Goal: Task Accomplishment & Management: Manage account settings

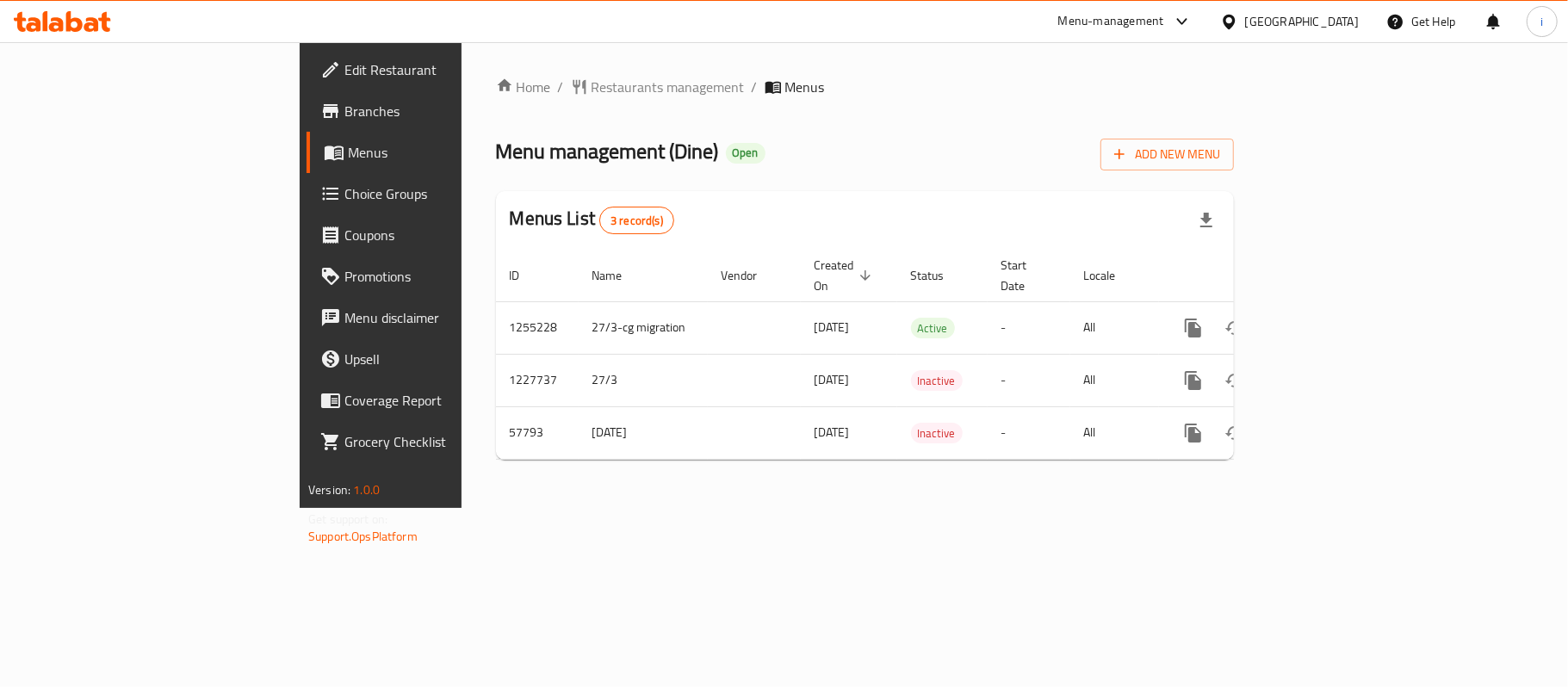
click at [1164, 18] on div "Menu-management" at bounding box center [1111, 22] width 106 height 21
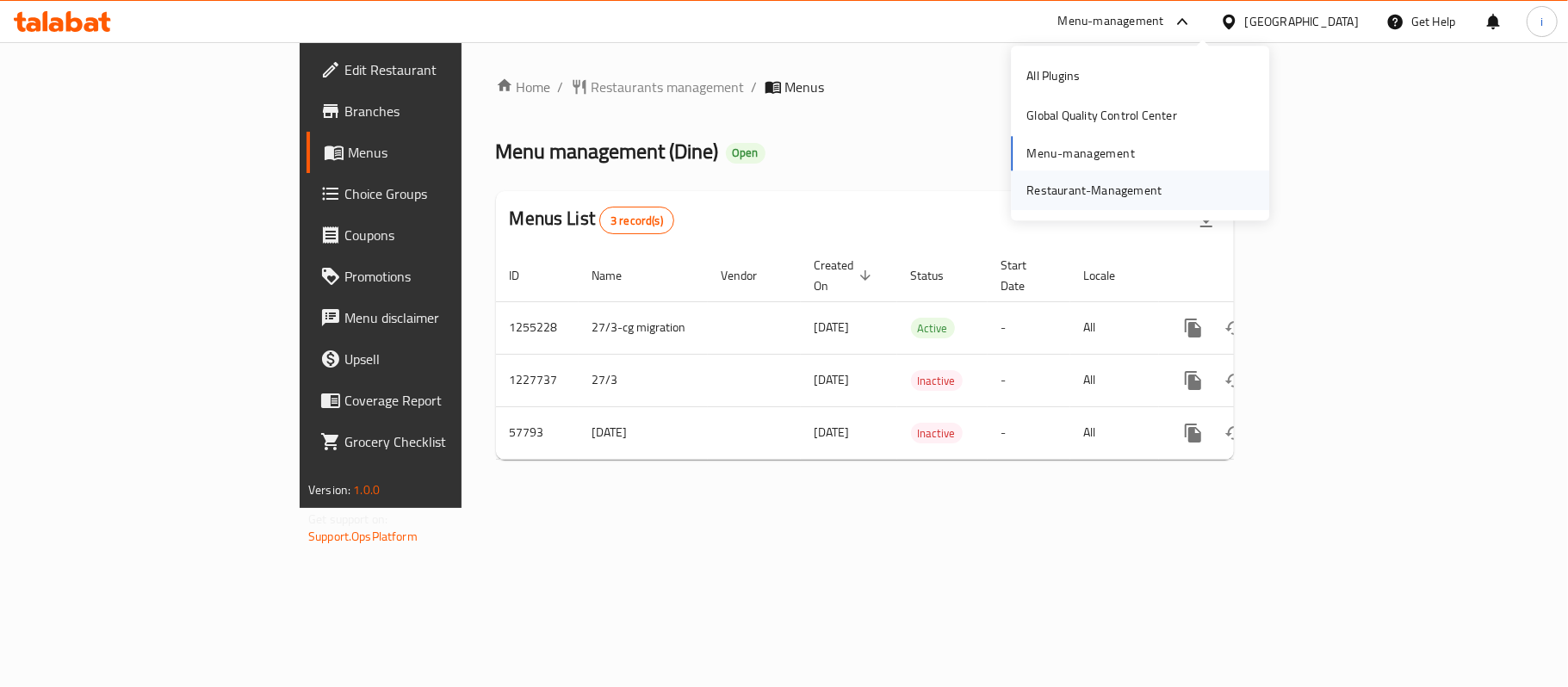
click at [1085, 194] on div "Restaurant-Management" at bounding box center [1094, 190] width 135 height 19
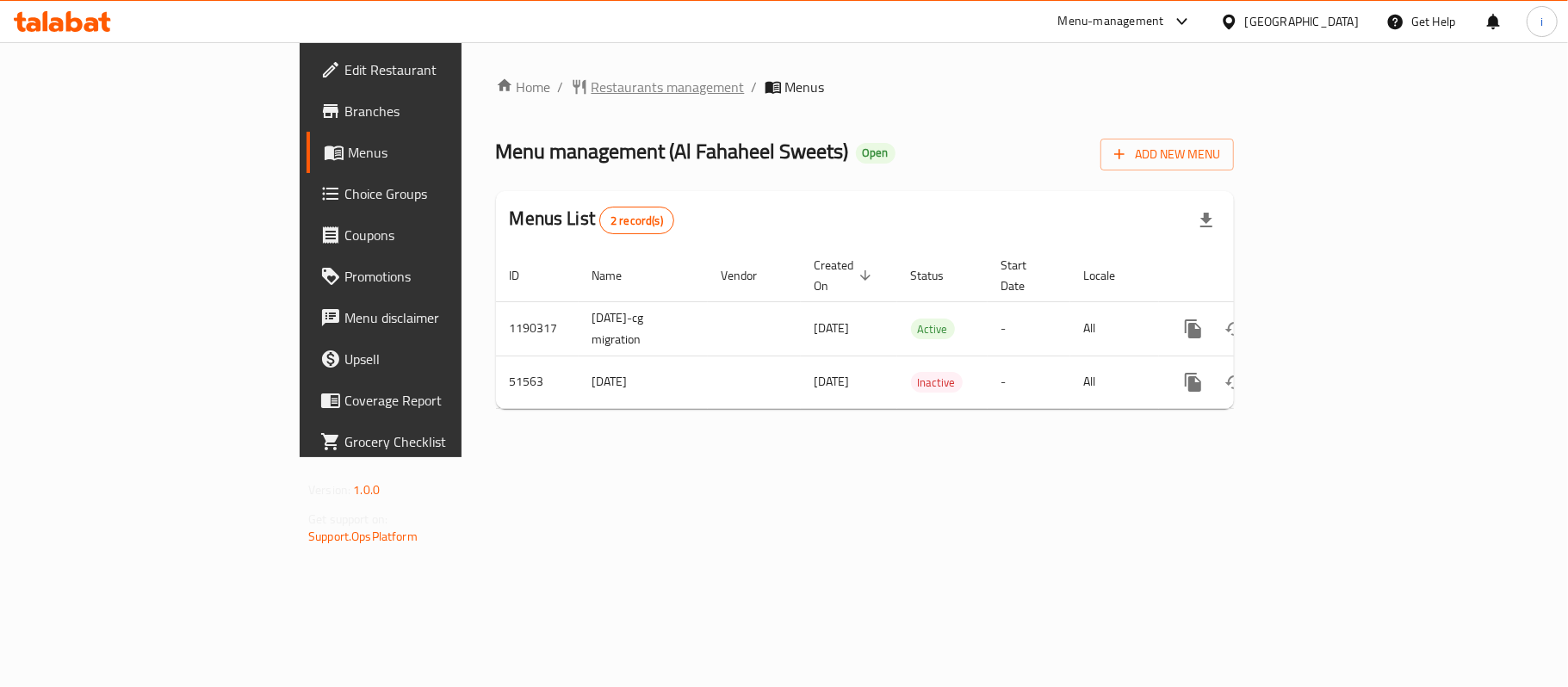
click at [591, 85] on span "Restaurants management" at bounding box center [668, 87] width 154 height 21
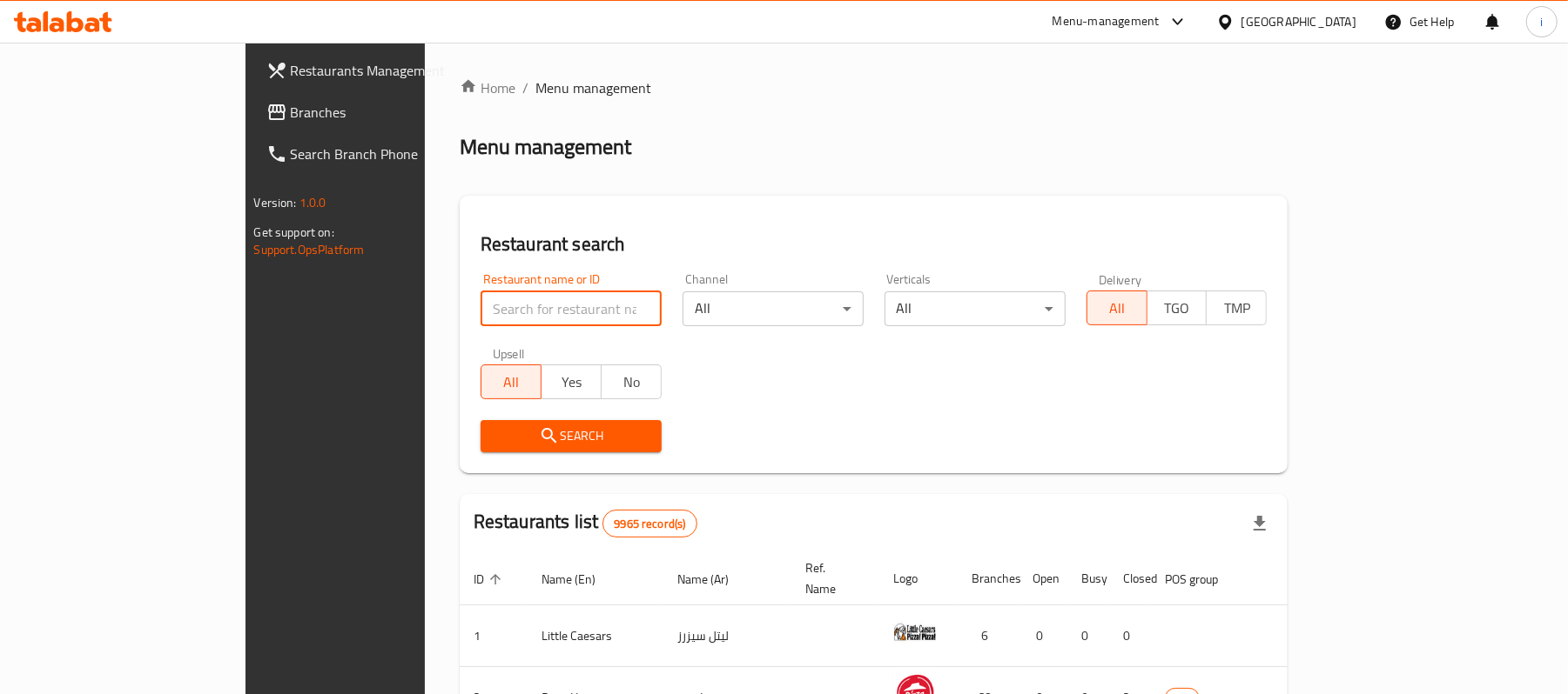
click at [481, 294] on input "search" at bounding box center [571, 309] width 181 height 35
paste input "فهده كريب دانتيل"
type input "فهده كريب دانتيل"
click at [580, 314] on input "فهده كريب دانتيل" at bounding box center [571, 309] width 181 height 35
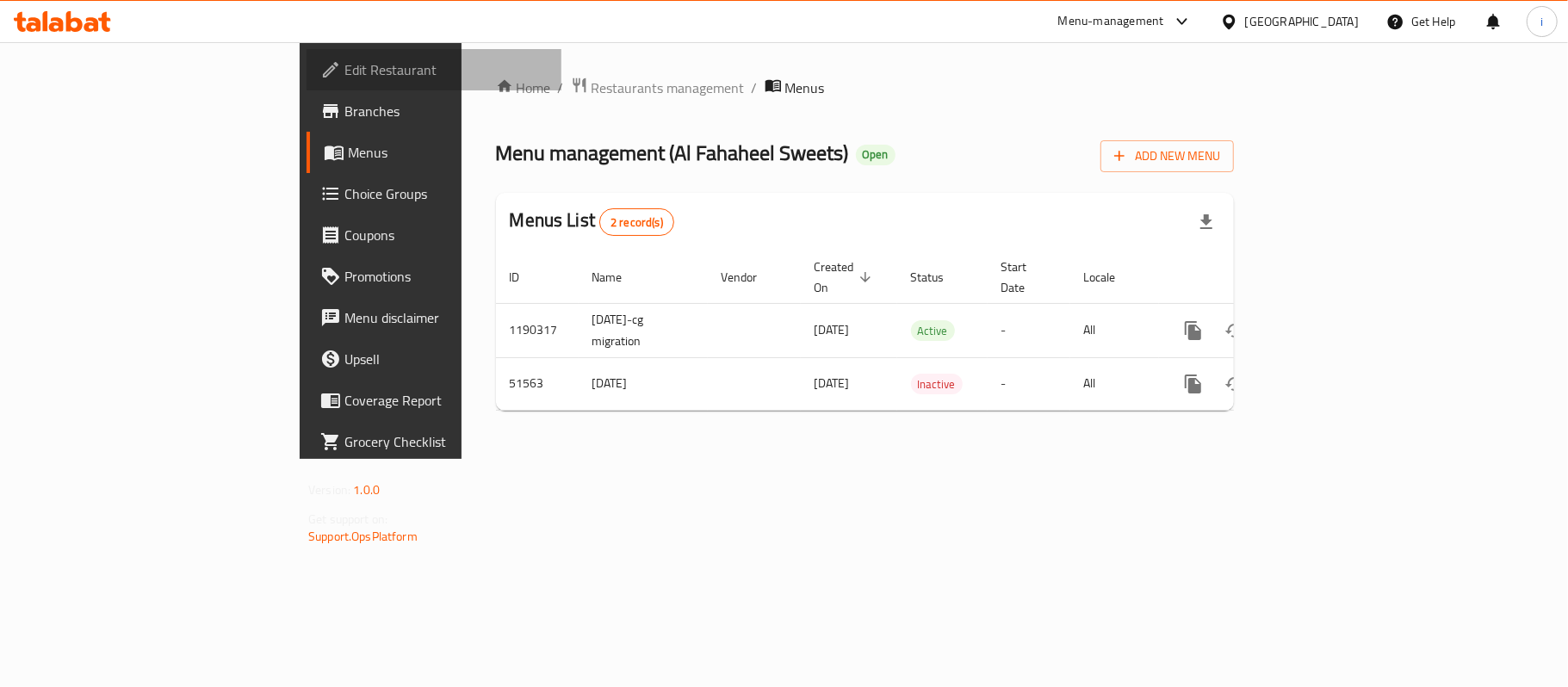
click at [345, 72] on span "Edit Restaurant" at bounding box center [446, 70] width 204 height 21
